Goal: Task Accomplishment & Management: Complete application form

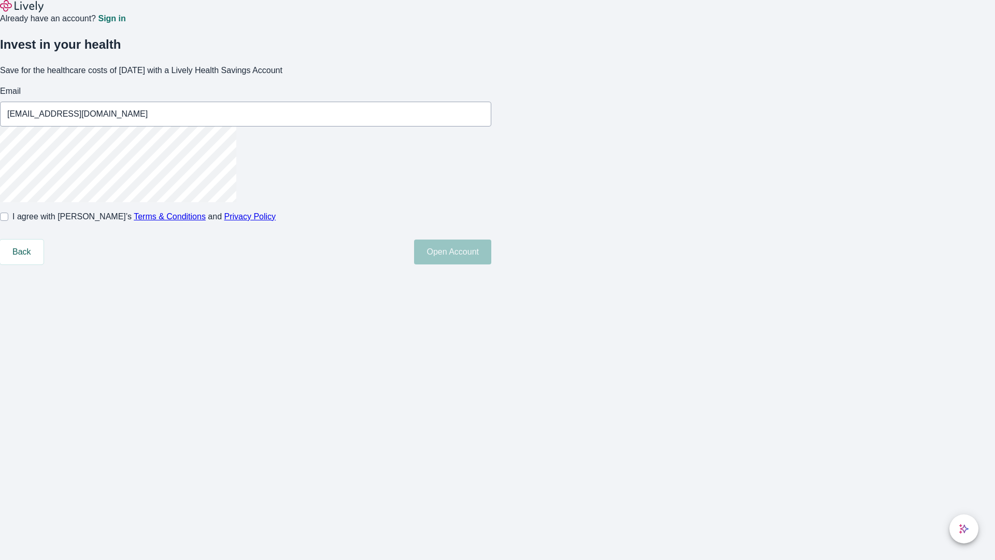
click at [8, 221] on input "I agree with Lively’s Terms & Conditions and Privacy Policy" at bounding box center [4, 216] width 8 height 8
checkbox input "true"
click at [491, 264] on button "Open Account" at bounding box center [452, 251] width 77 height 25
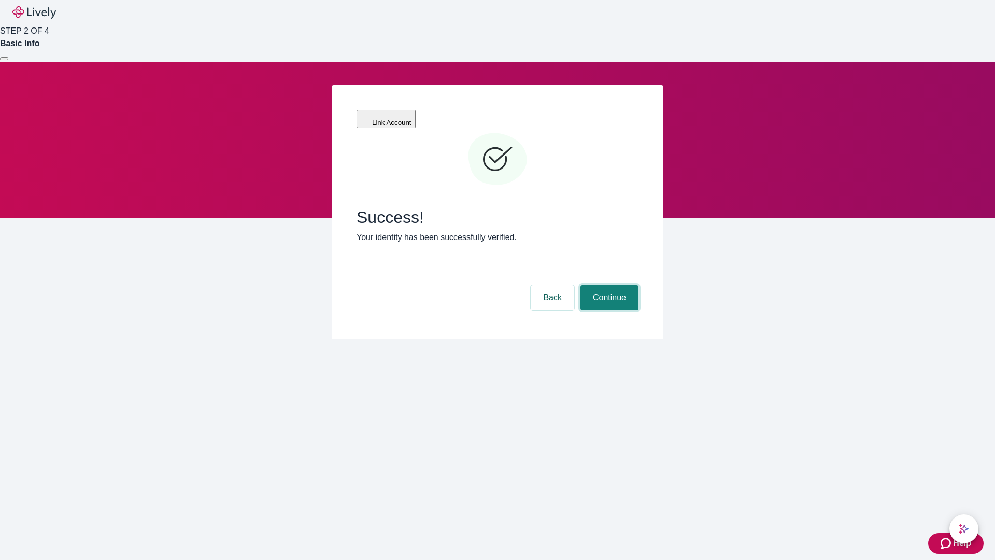
click at [608, 285] on button "Continue" at bounding box center [609, 297] width 58 height 25
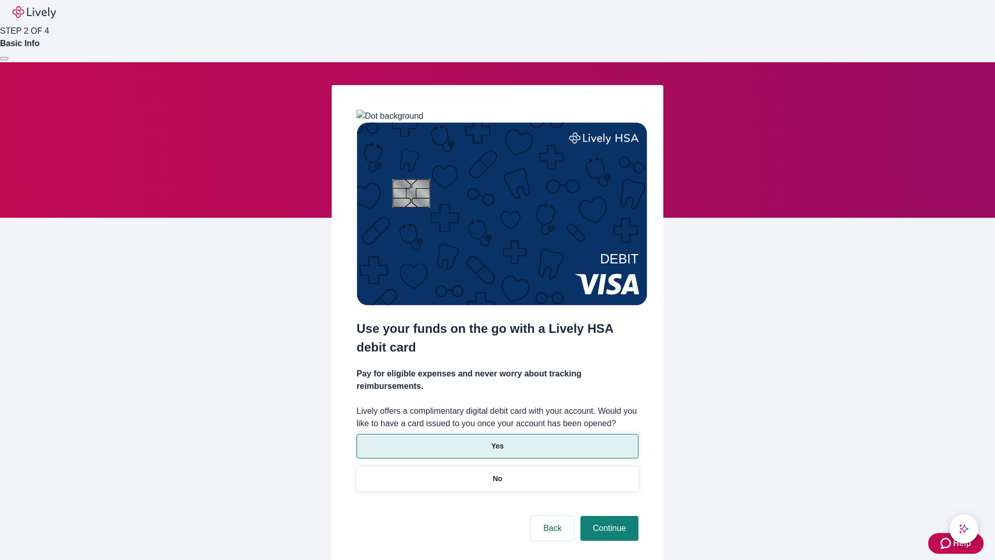
click at [497, 440] on p "Yes" at bounding box center [497, 445] width 12 height 11
click at [608, 516] on button "Continue" at bounding box center [609, 528] width 58 height 25
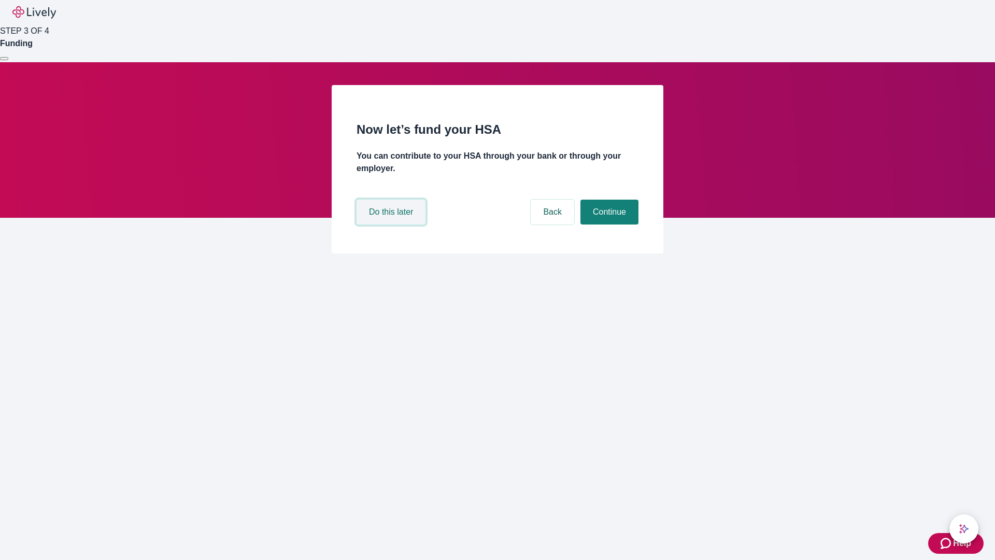
click at [392, 224] on button "Do this later" at bounding box center [390, 211] width 69 height 25
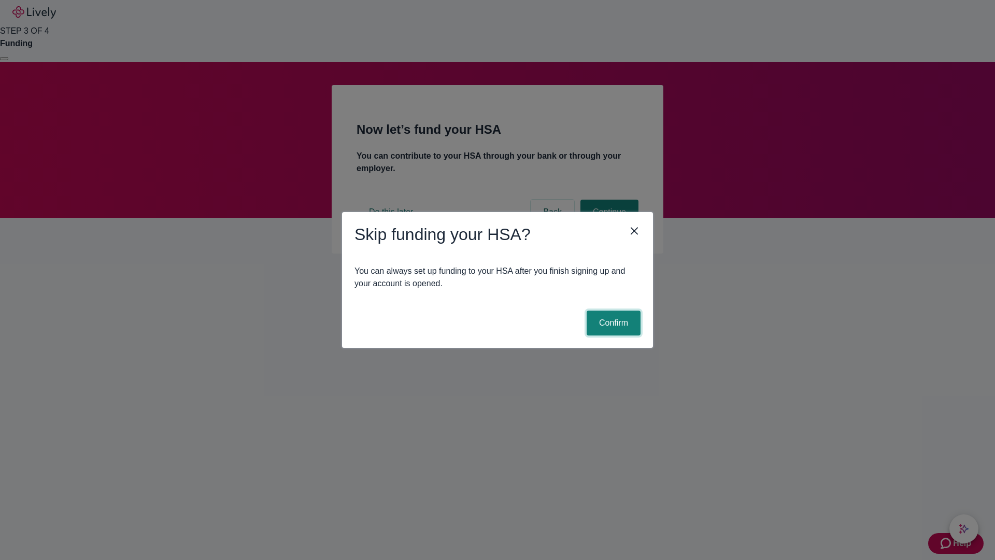
click at [612, 323] on button "Confirm" at bounding box center [614, 322] width 54 height 25
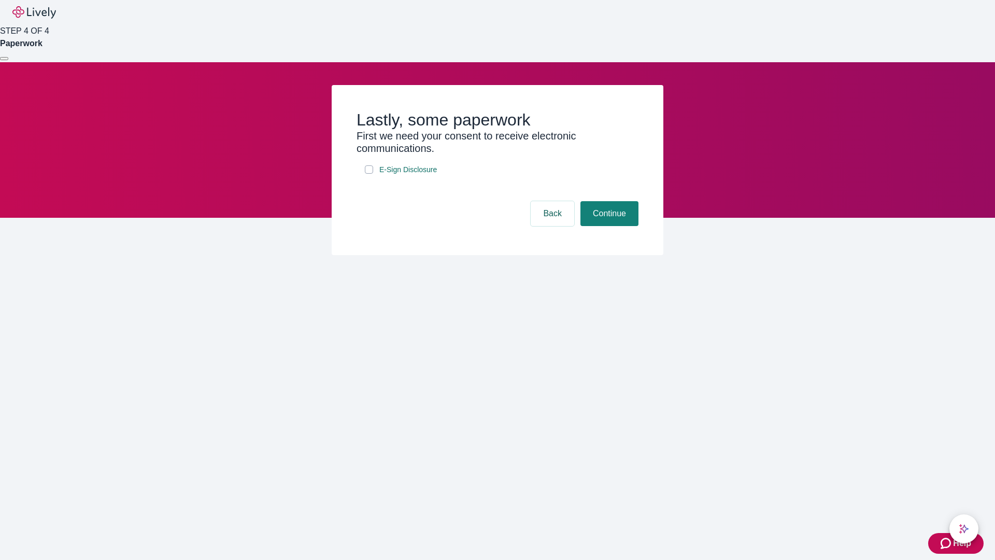
click at [369, 174] on input "E-Sign Disclosure" at bounding box center [369, 169] width 8 height 8
checkbox input "true"
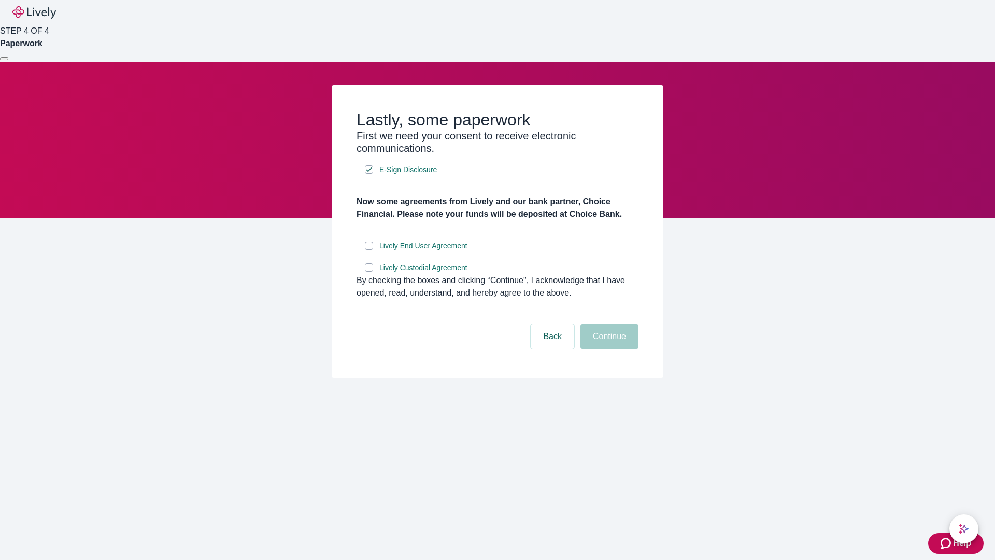
click at [369, 250] on input "Lively End User Agreement" at bounding box center [369, 245] width 8 height 8
checkbox input "true"
click at [369, 272] on input "Lively Custodial Agreement" at bounding box center [369, 267] width 8 height 8
checkbox input "true"
click at [608, 349] on button "Continue" at bounding box center [609, 336] width 58 height 25
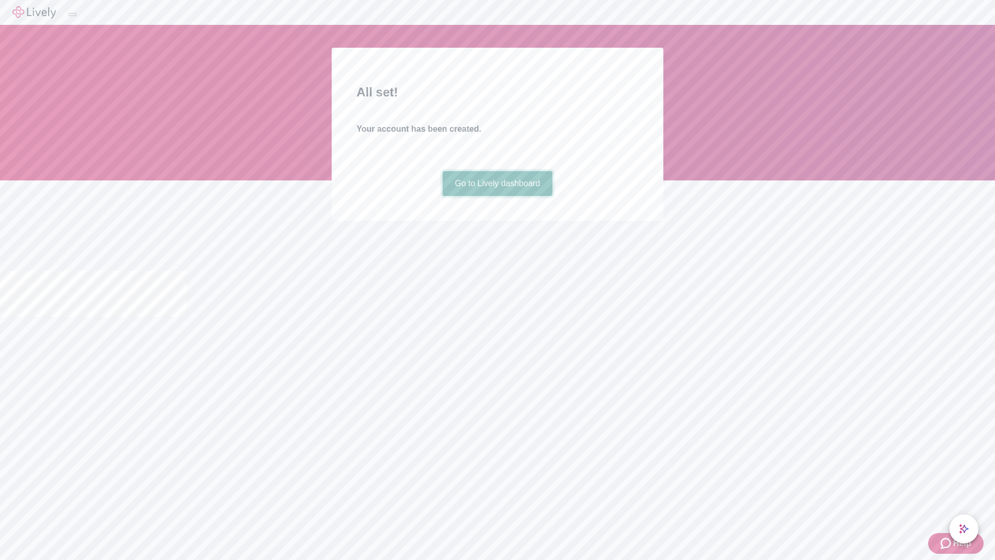
click at [497, 196] on link "Go to Lively dashboard" at bounding box center [497, 183] width 110 height 25
